Goal: Find contact information: Find contact information

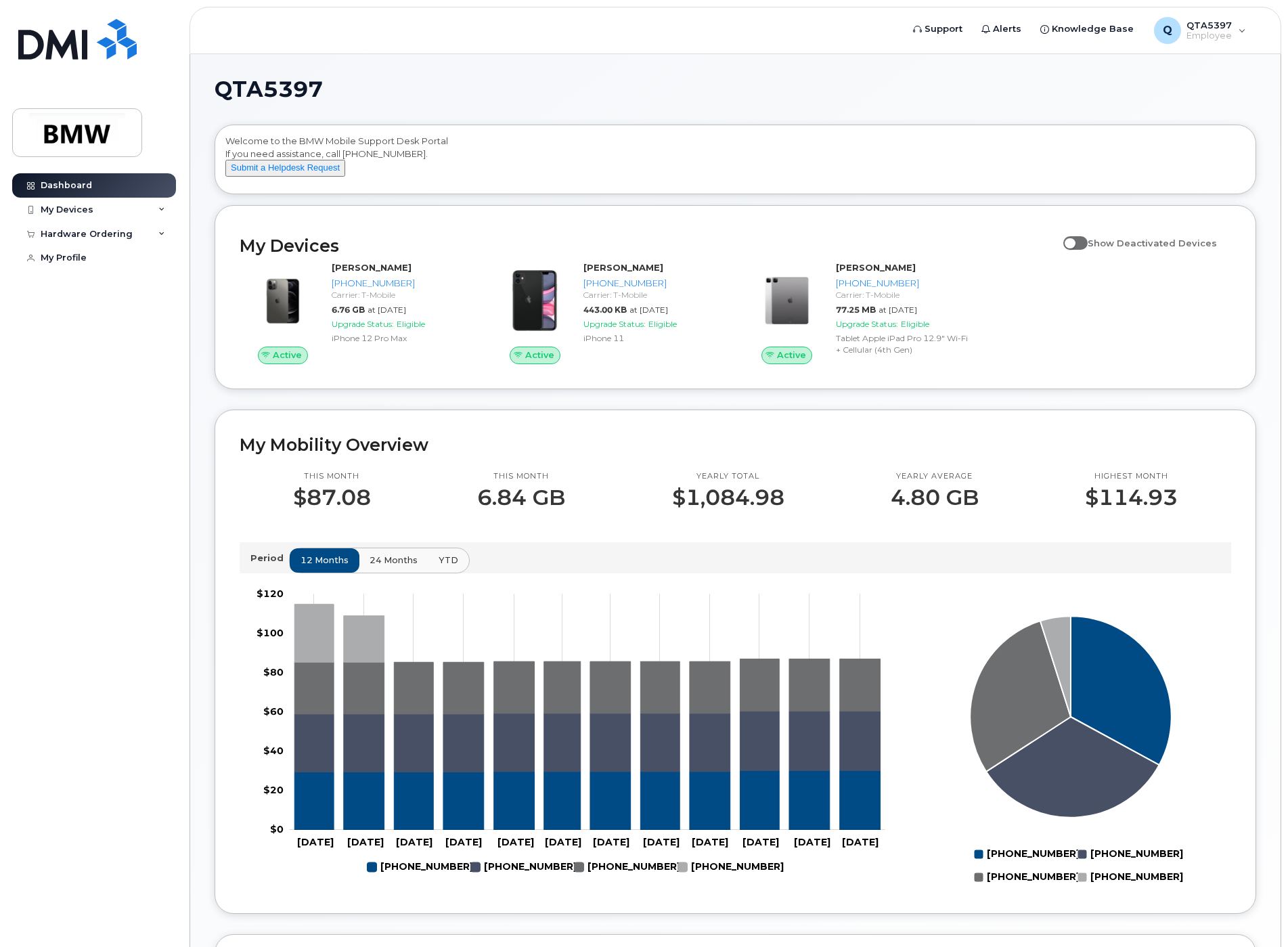
click at [1081, 250] on span at bounding box center [1075, 243] width 24 height 13
click at [1074, 241] on input "Show Deactivated Devices" at bounding box center [1069, 236] width 11 height 11
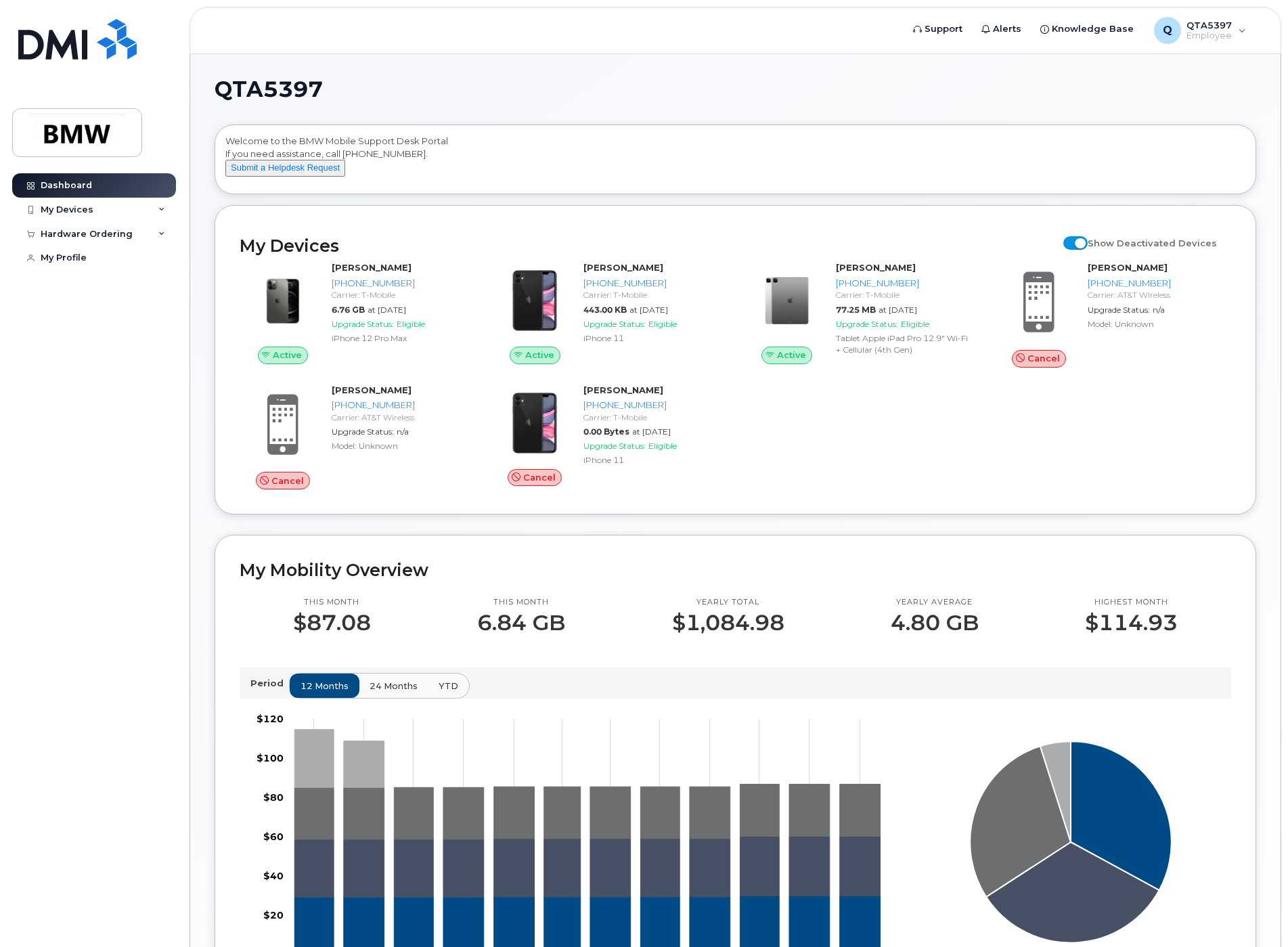
click at [1081, 250] on span at bounding box center [1075, 243] width 24 height 13
click at [1074, 241] on input "Show Deactivated Devices" at bounding box center [1069, 236] width 11 height 11
checkbox input "false"
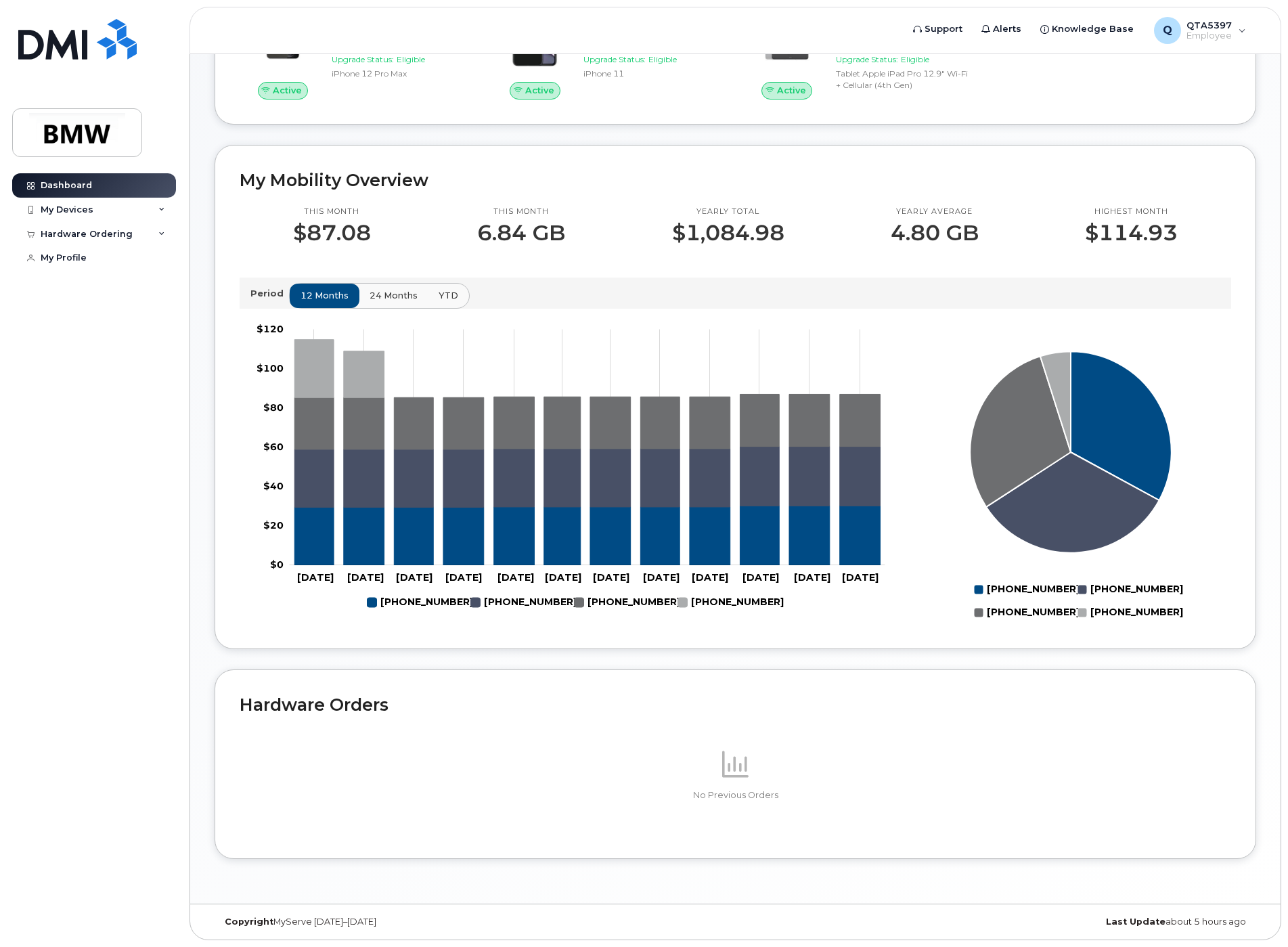
scroll to position [277, 0]
click at [391, 295] on span "24 months" at bounding box center [395, 295] width 48 height 12
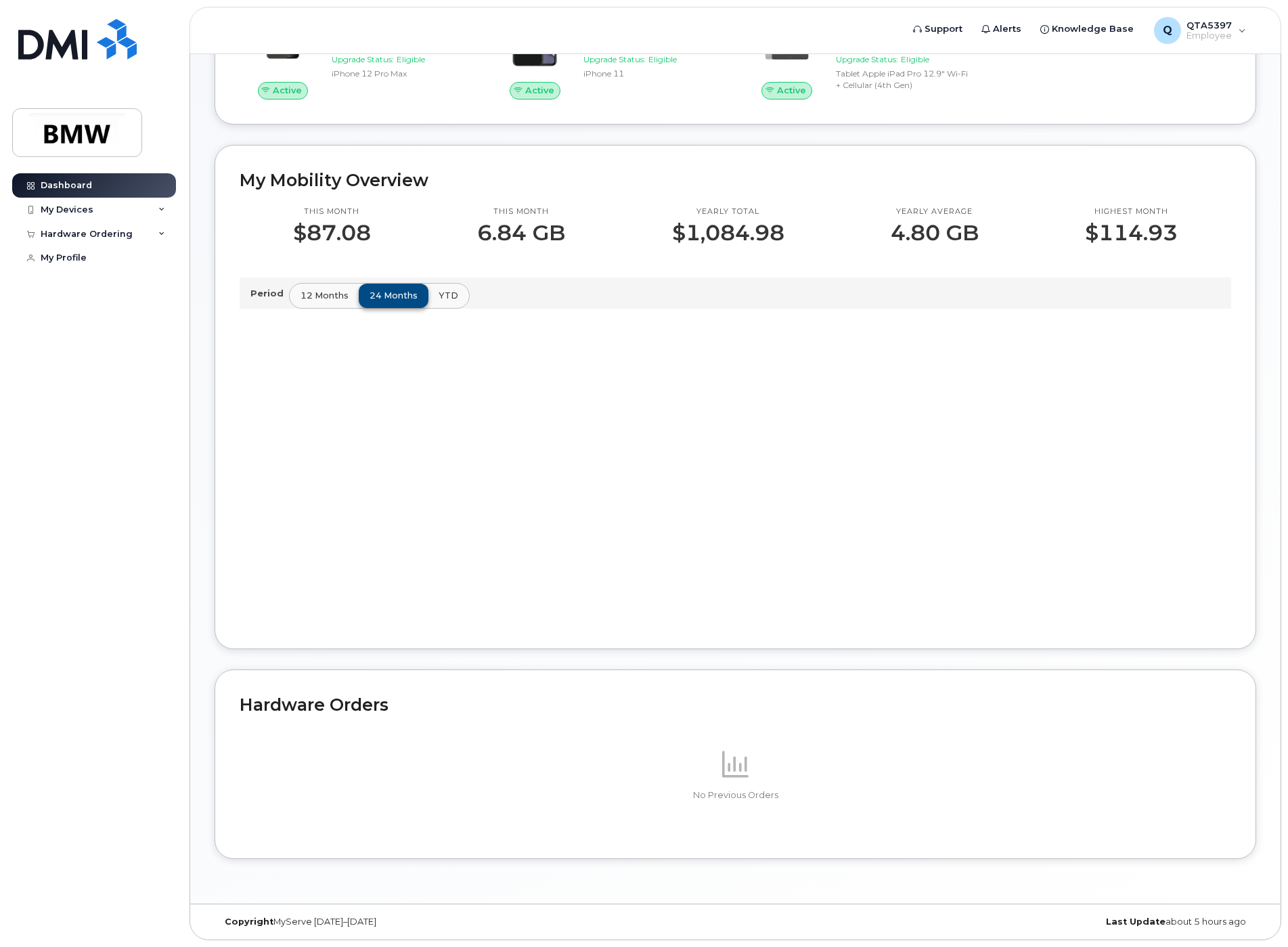
click at [391, 295] on div "12 months 24 months YTD" at bounding box center [379, 296] width 181 height 26
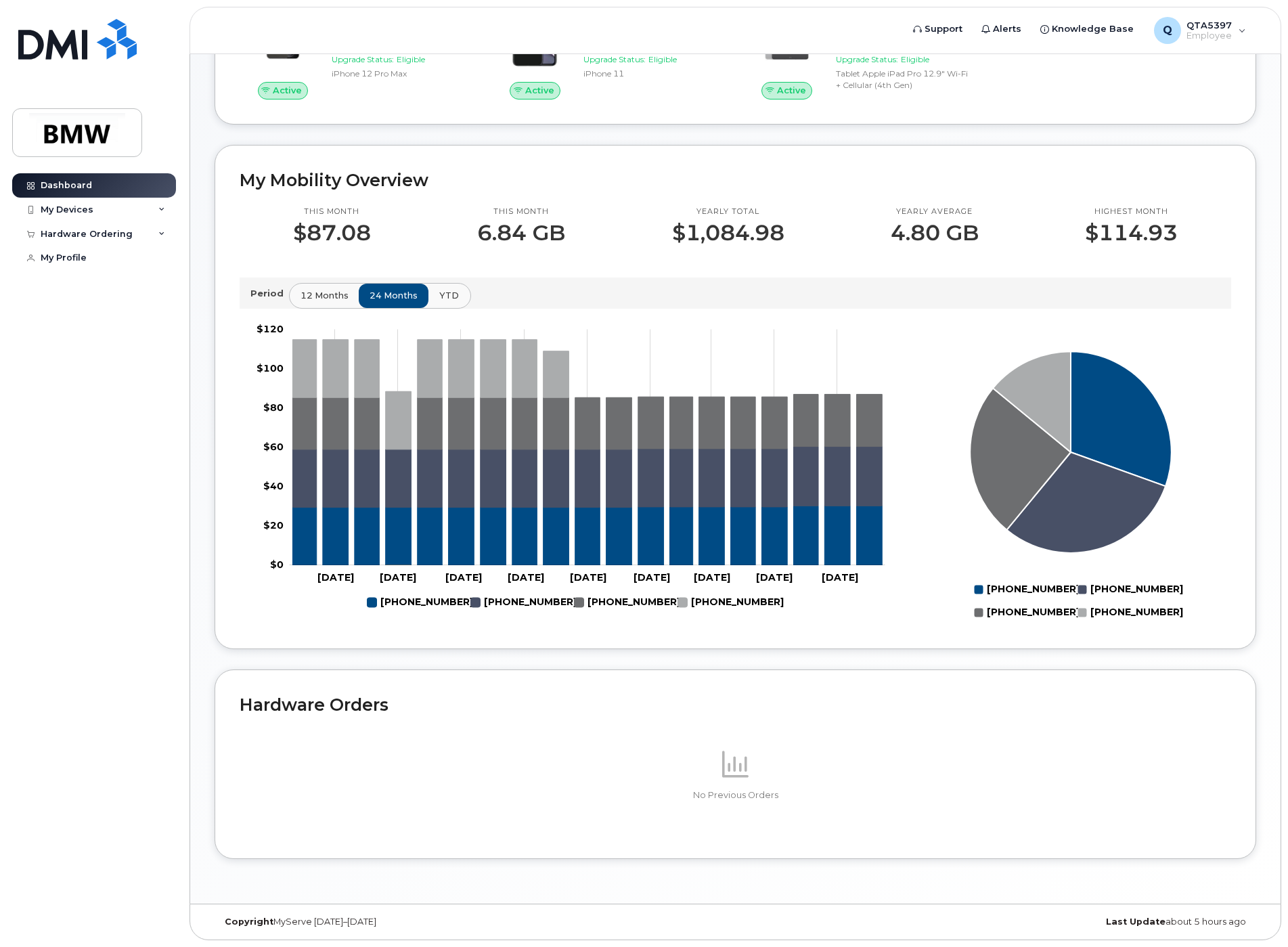
click at [445, 299] on span "YTD" at bounding box center [449, 295] width 20 height 12
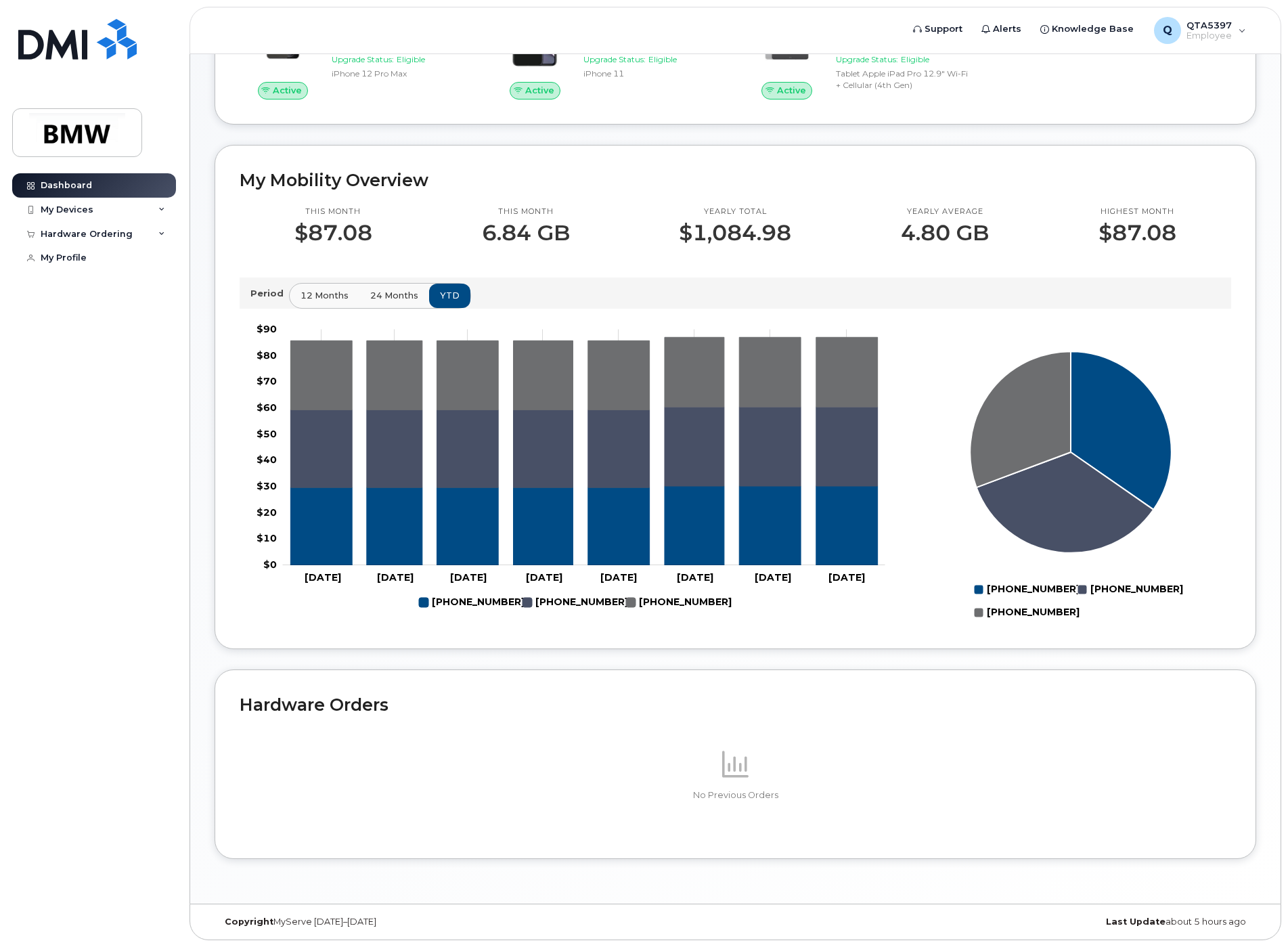
click at [402, 299] on span "24 months" at bounding box center [395, 295] width 48 height 12
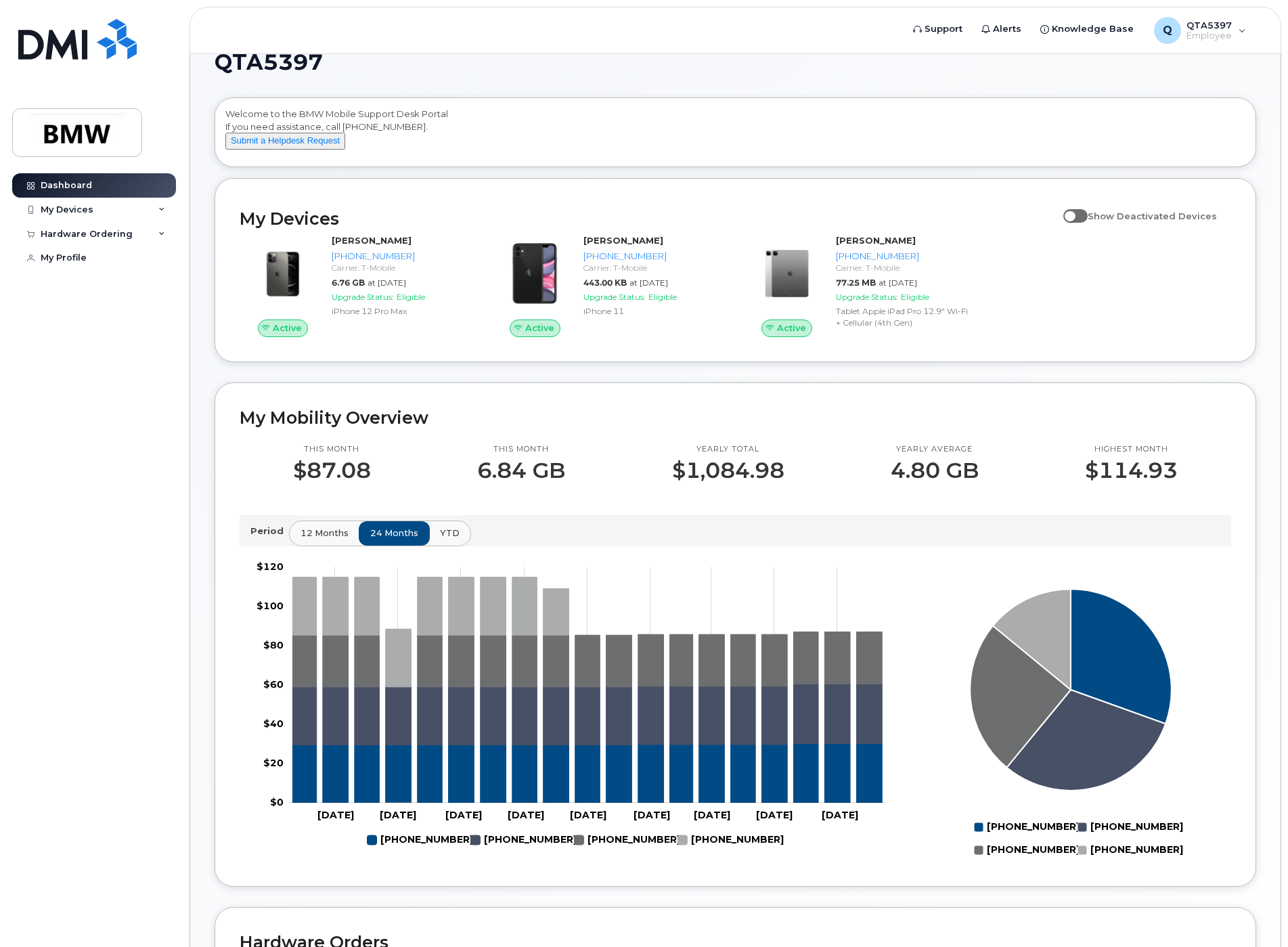
scroll to position [0, 0]
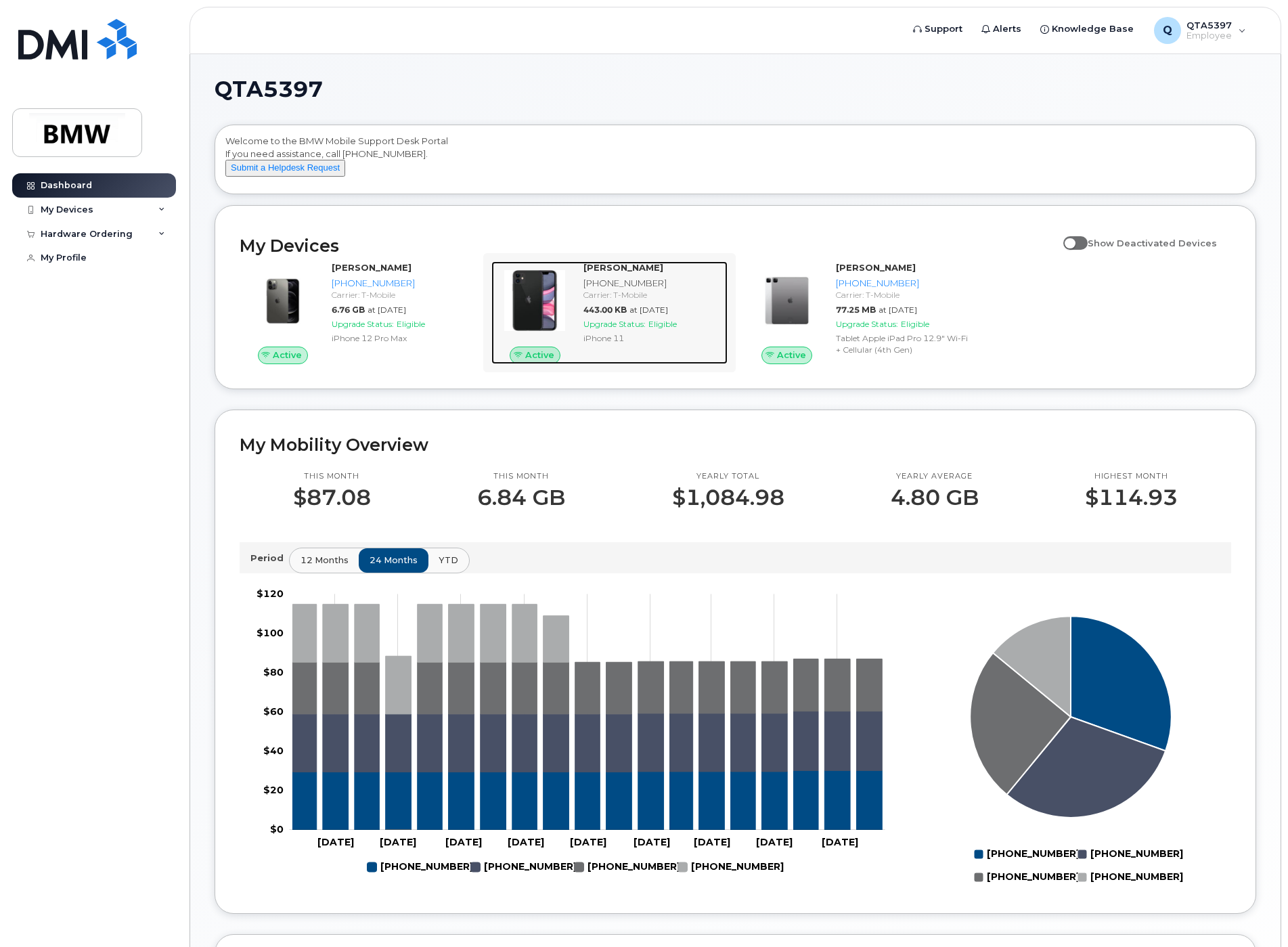
click at [623, 289] on div "[PHONE_NUMBER]" at bounding box center [652, 283] width 138 height 12
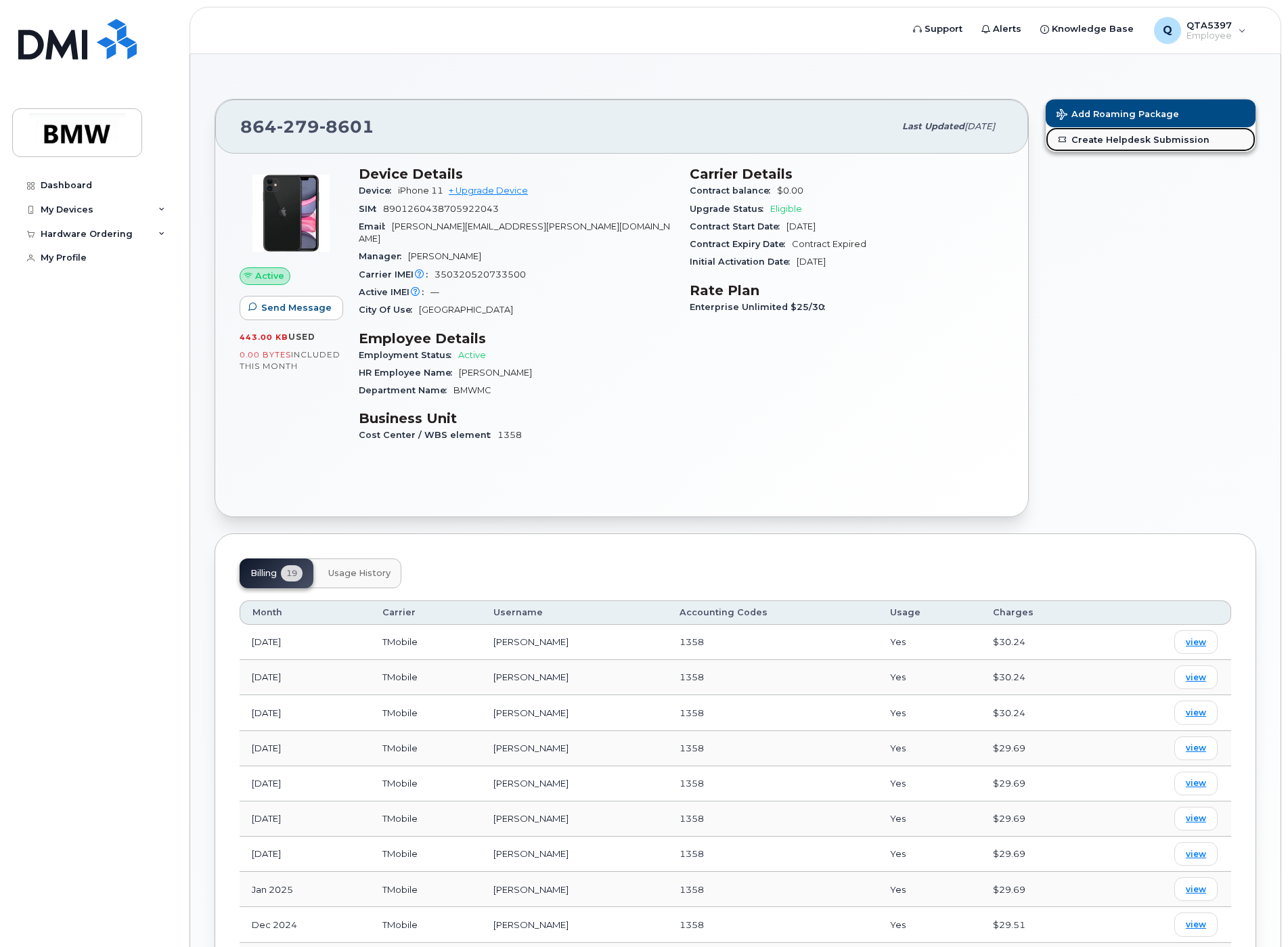
click at [1119, 141] on link "Create Helpdesk Submission" at bounding box center [1151, 139] width 210 height 24
click at [71, 184] on div "Dashboard" at bounding box center [66, 186] width 51 height 11
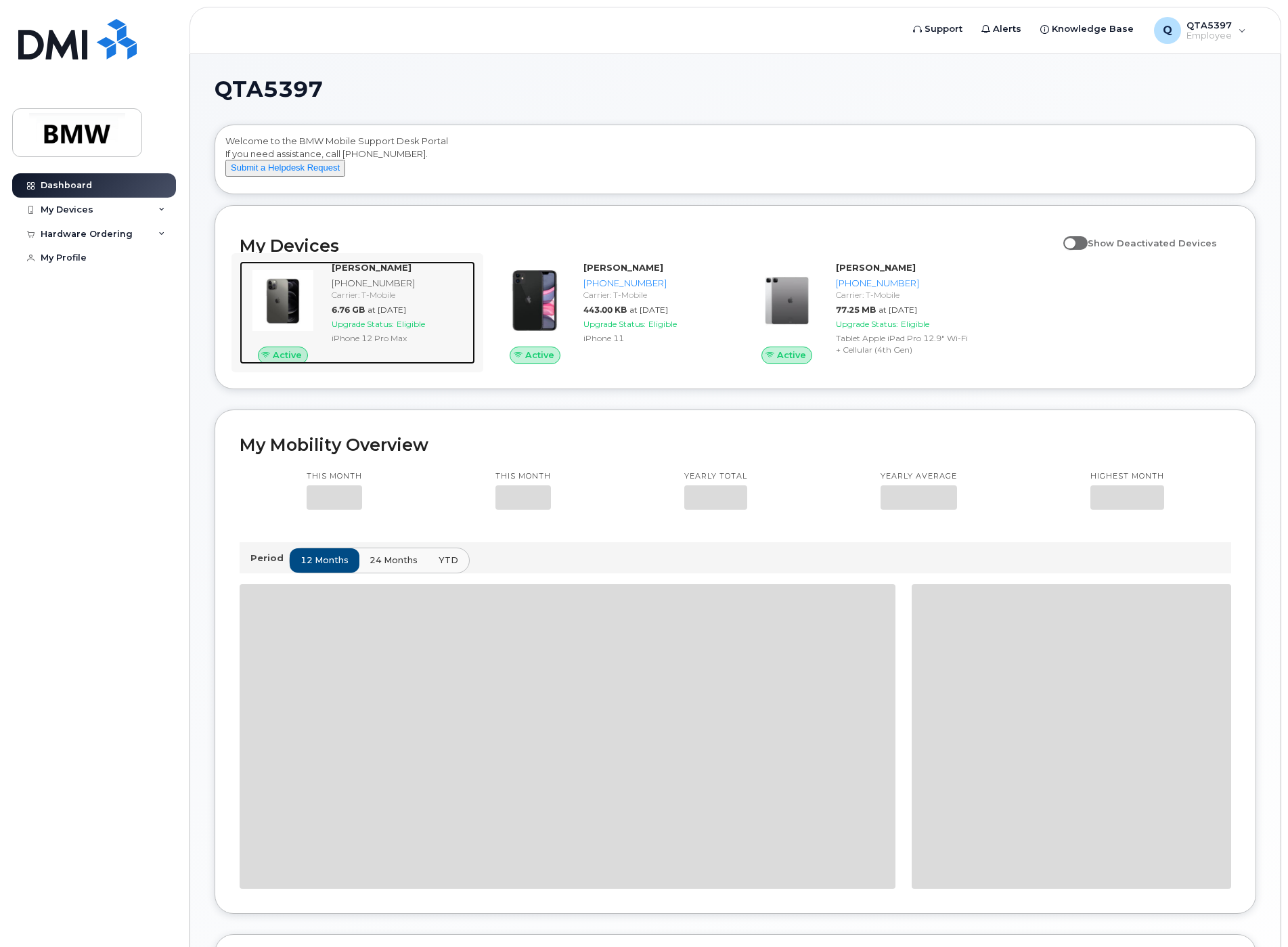
click at [367, 289] on div "[PHONE_NUMBER]" at bounding box center [400, 283] width 138 height 12
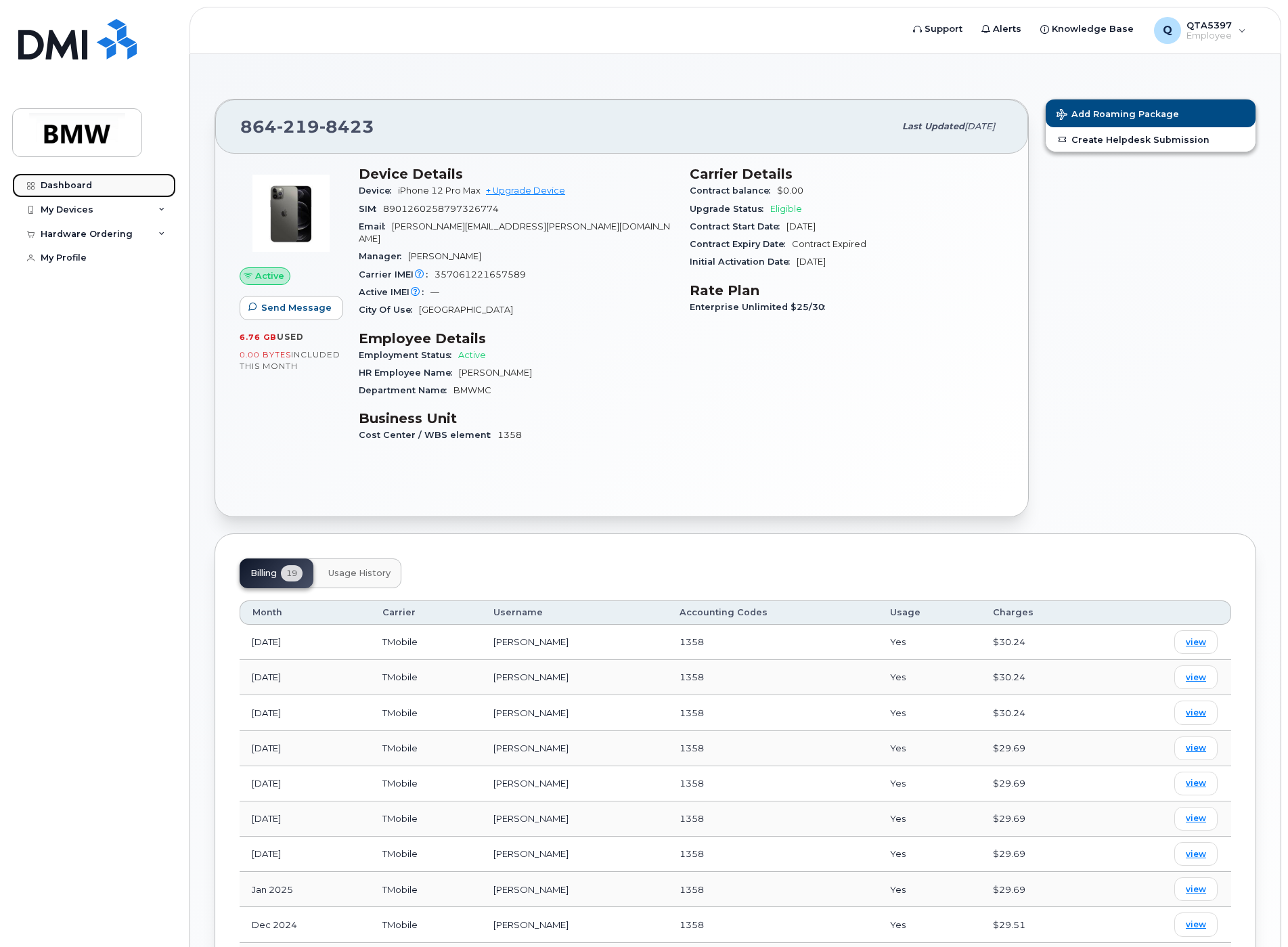
click at [77, 179] on link "Dashboard" at bounding box center [94, 185] width 164 height 24
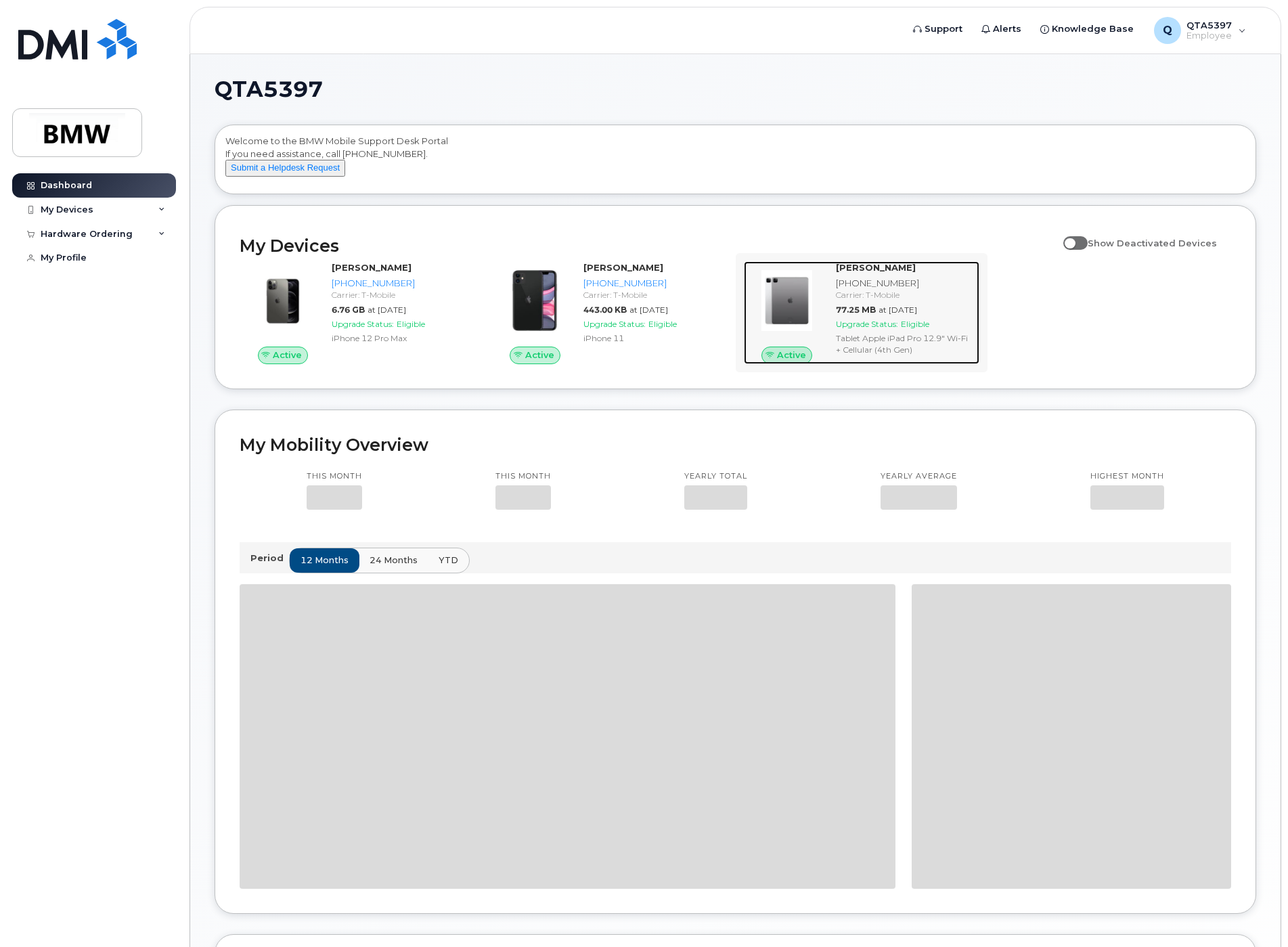
click at [857, 289] on div "[PHONE_NUMBER]" at bounding box center [905, 283] width 138 height 12
